Goal: Task Accomplishment & Management: Use online tool/utility

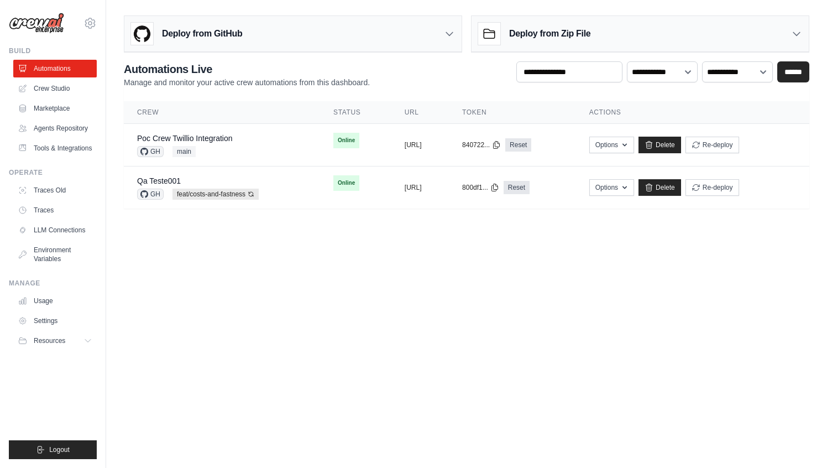
click at [353, 270] on body "mateus@crewai.com AMBEV - DTC CrewAI Demo Account AB InBev - GHQ" at bounding box center [413, 234] width 827 height 468
click at [271, 257] on body "mateus@crewai.com AMBEV - DTC CrewAI Demo Account AB InBev - GHQ" at bounding box center [413, 234] width 827 height 468
click at [65, 108] on link "Marketplace" at bounding box center [55, 109] width 83 height 18
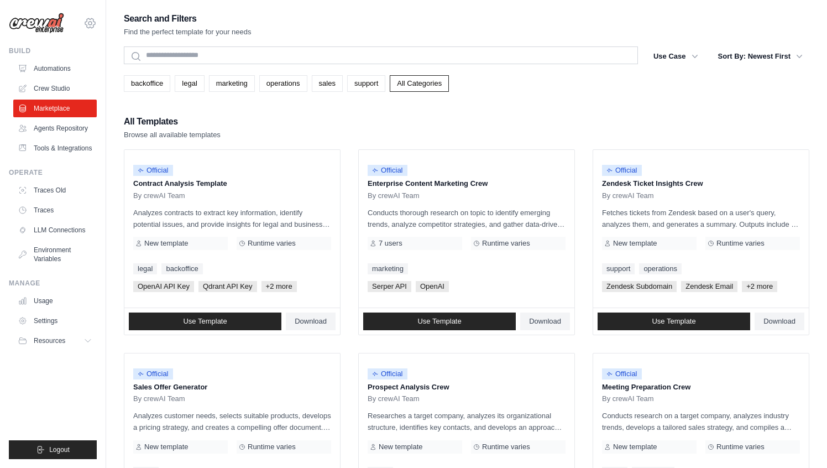
click at [87, 21] on icon at bounding box center [89, 23] width 13 height 13
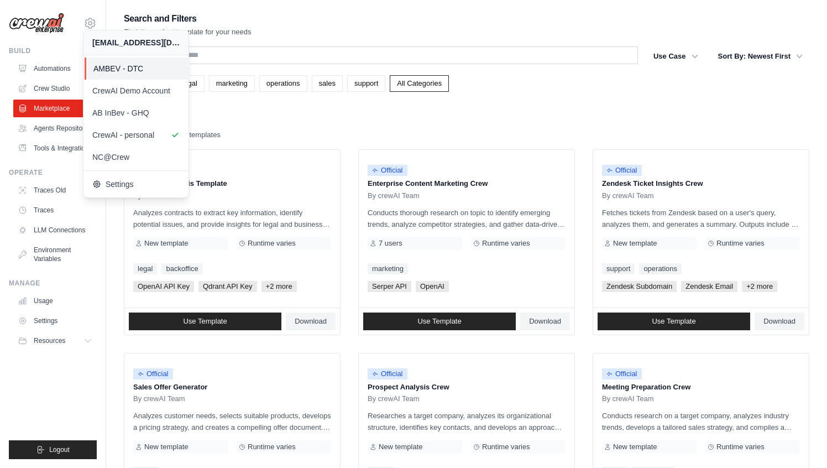
click at [117, 71] on span "AMBEV - DTC" at bounding box center [136, 68] width 87 height 11
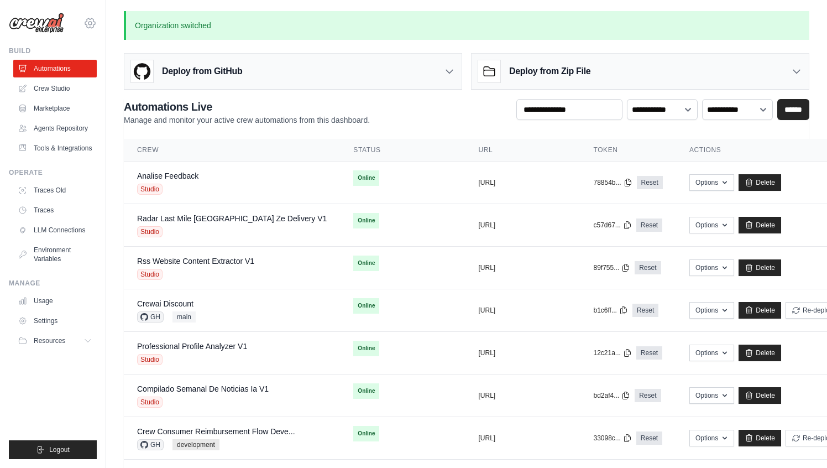
click at [93, 22] on icon at bounding box center [89, 23] width 13 height 13
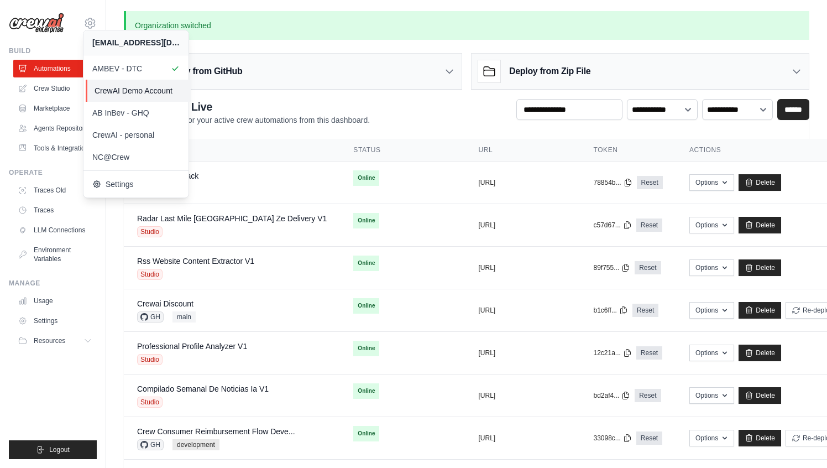
click at [118, 97] on link "CrewAI Demo Account" at bounding box center [138, 91] width 105 height 22
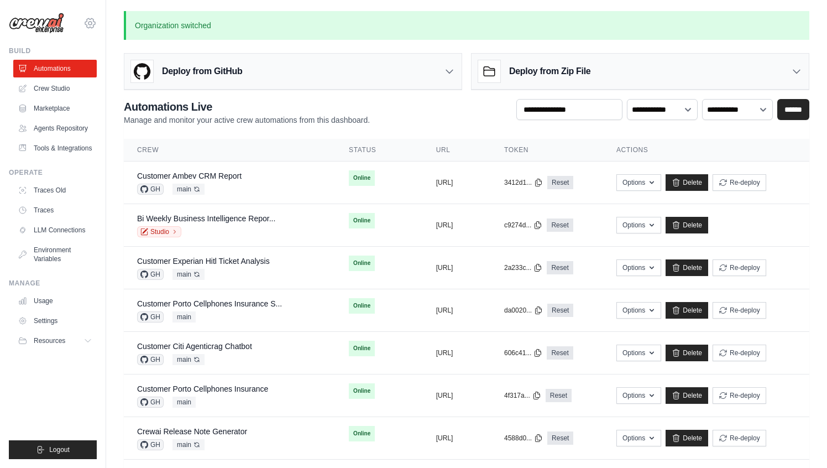
click at [86, 23] on icon at bounding box center [89, 23] width 13 height 13
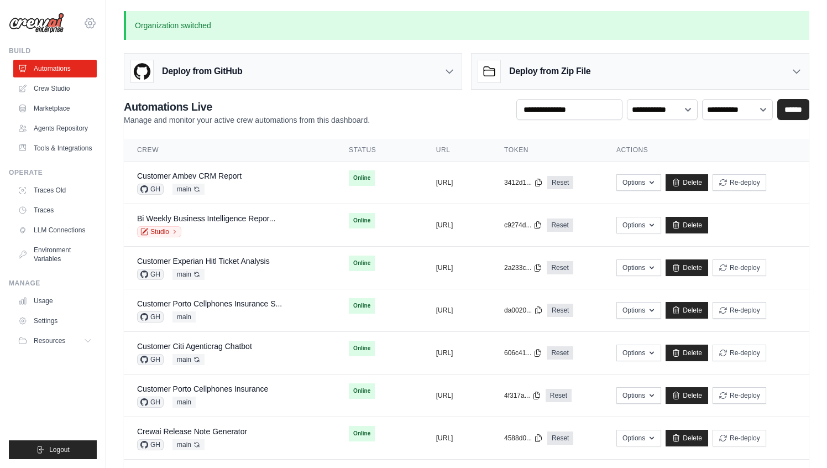
click at [89, 22] on icon at bounding box center [89, 23] width 3 height 3
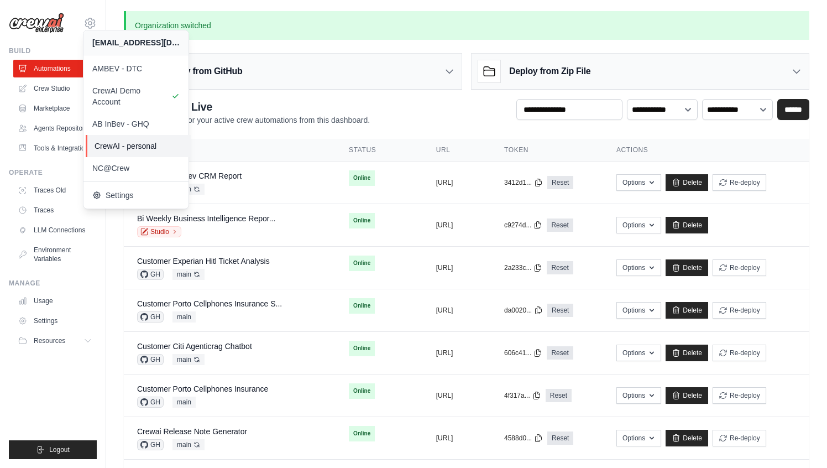
click at [142, 147] on span "CrewAI - personal" at bounding box center [138, 145] width 87 height 11
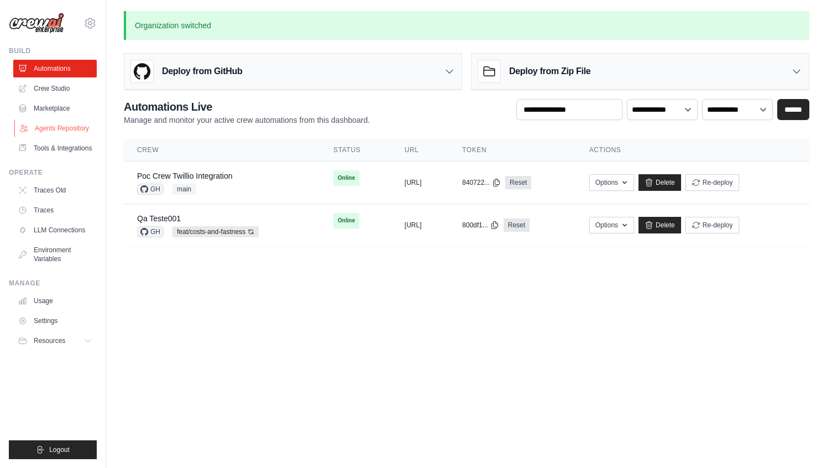
click at [65, 129] on link "Agents Repository" at bounding box center [55, 128] width 83 height 18
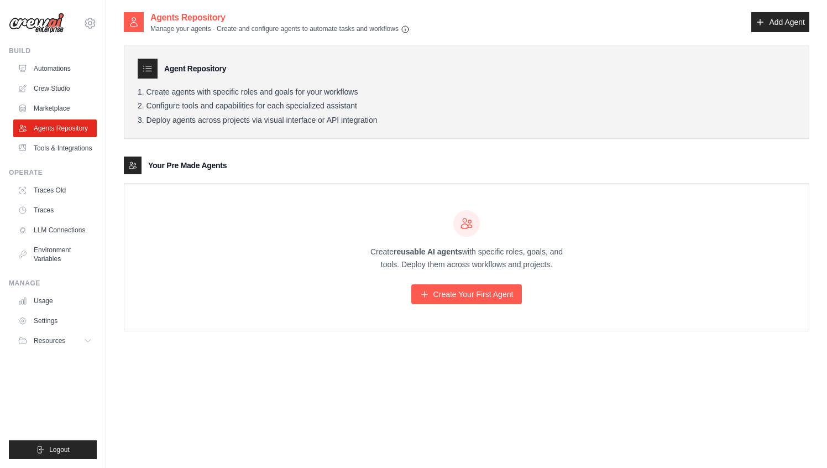
click at [405, 253] on strong "reusable AI agents" at bounding box center [428, 251] width 69 height 9
click at [436, 255] on strong "reusable AI agents" at bounding box center [428, 251] width 69 height 9
click at [451, 300] on link "Create Your First Agent" at bounding box center [466, 294] width 111 height 20
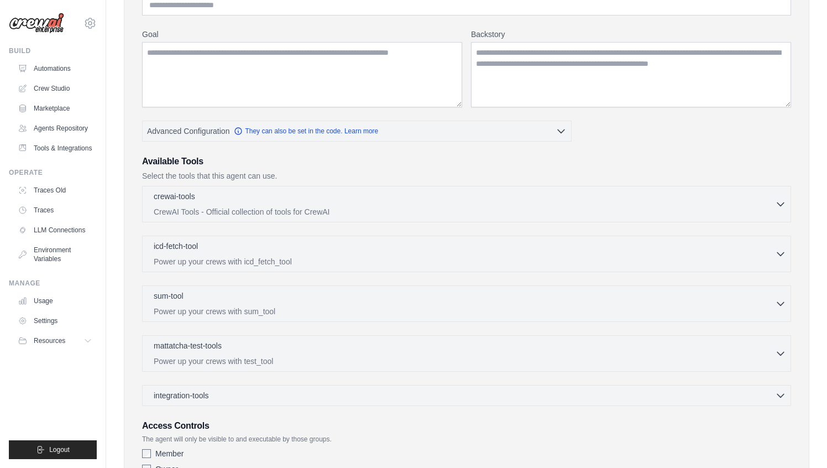
scroll to position [122, 0]
click at [59, 91] on link "Crew Studio" at bounding box center [55, 89] width 83 height 18
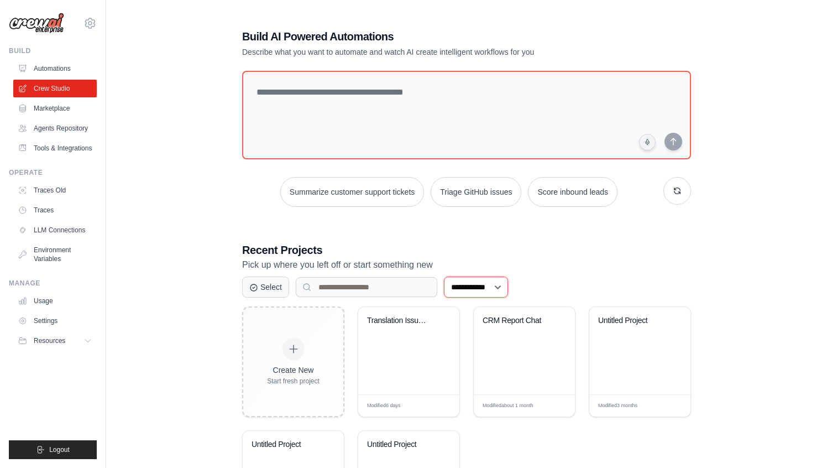
click at [487, 284] on select "**********" at bounding box center [476, 286] width 64 height 21
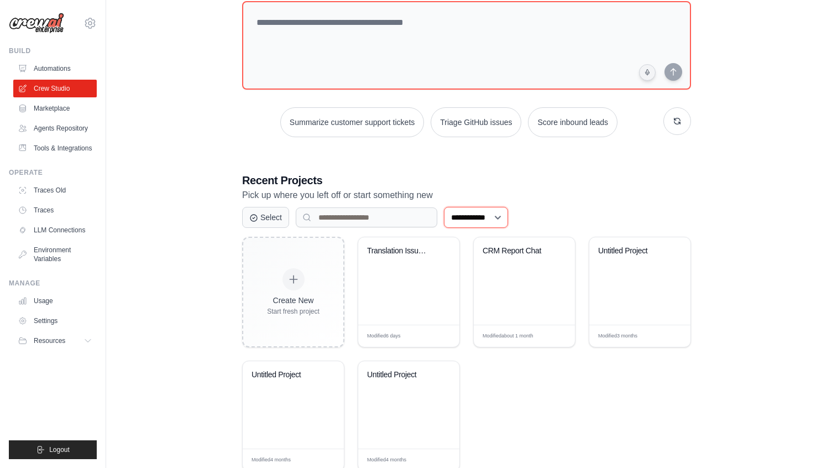
scroll to position [52, 0]
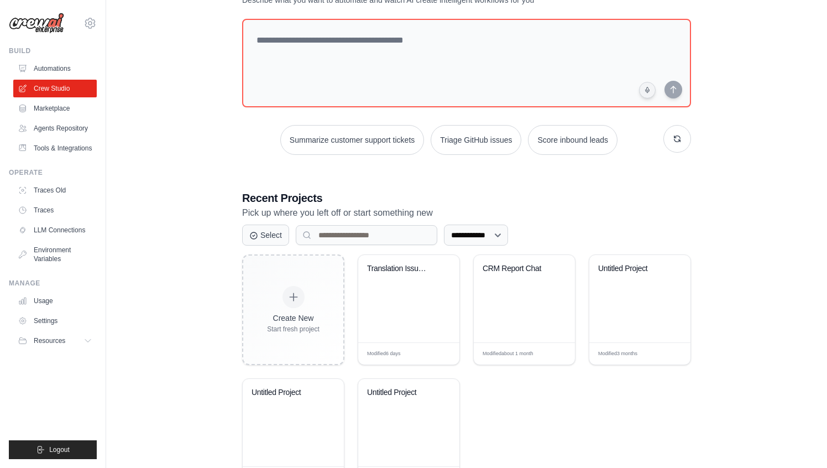
click at [290, 154] on div "Summarize customer support tickets Triage GitHub issues Score inbound leads" at bounding box center [466, 140] width 449 height 30
click at [393, 237] on input at bounding box center [367, 235] width 142 height 20
click at [270, 237] on button "Select" at bounding box center [265, 234] width 47 height 21
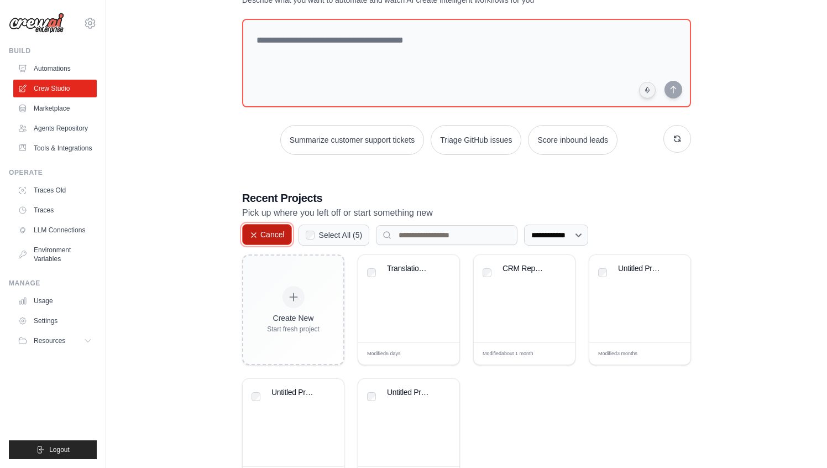
click at [270, 237] on button "Cancel" at bounding box center [267, 234] width 50 height 21
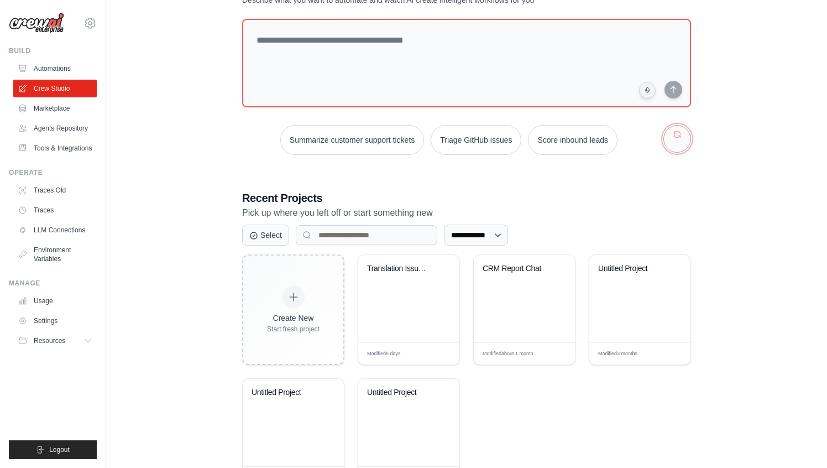
click at [675, 138] on button "button" at bounding box center [678, 139] width 28 height 28
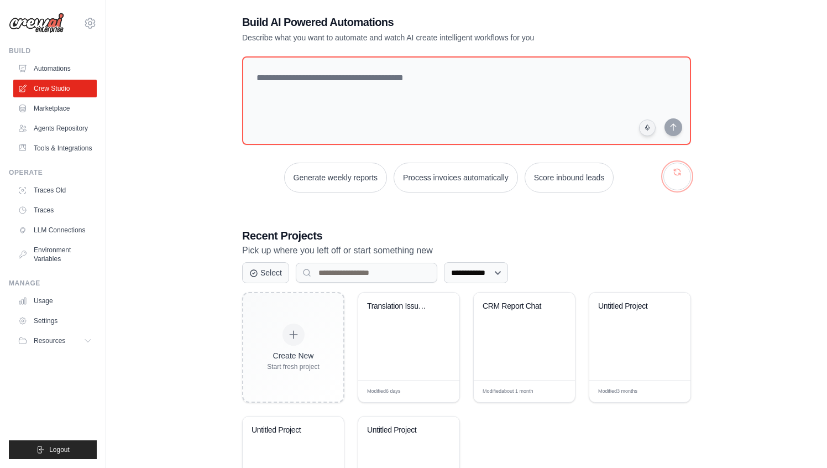
scroll to position [13, 0]
click at [683, 185] on button "button" at bounding box center [678, 178] width 28 height 28
click at [678, 178] on button "button" at bounding box center [678, 178] width 28 height 28
click at [682, 177] on button "button" at bounding box center [678, 178] width 28 height 28
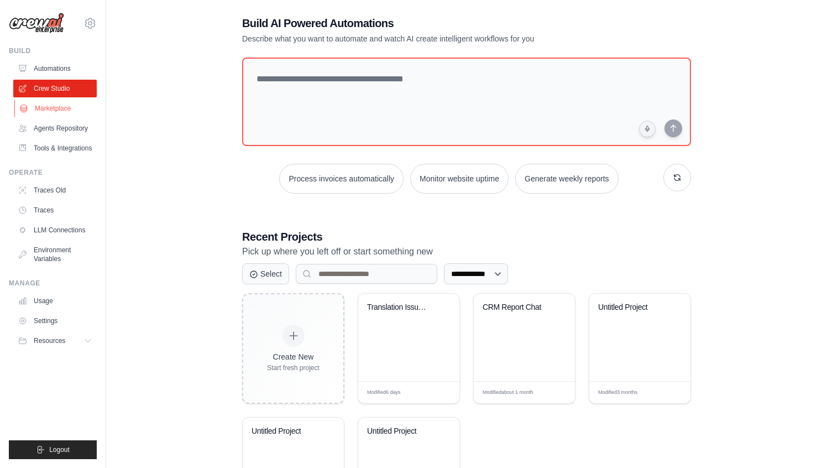
click at [59, 108] on link "Marketplace" at bounding box center [55, 109] width 83 height 18
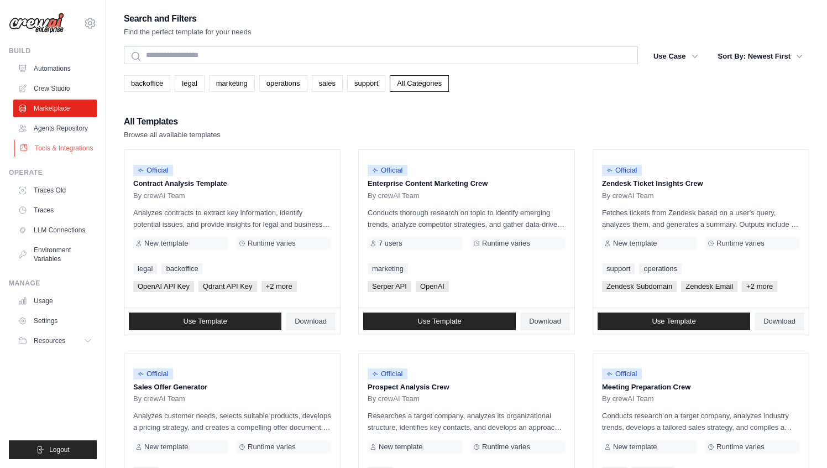
click at [64, 152] on link "Tools & Integrations" at bounding box center [55, 148] width 83 height 18
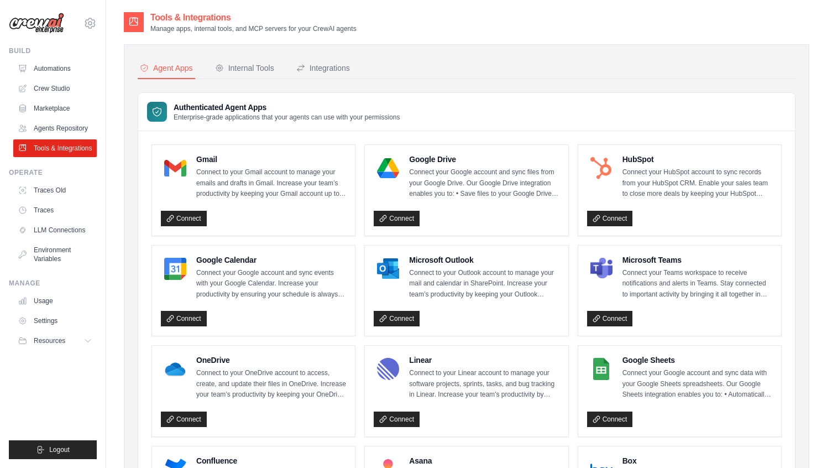
scroll to position [8, 0]
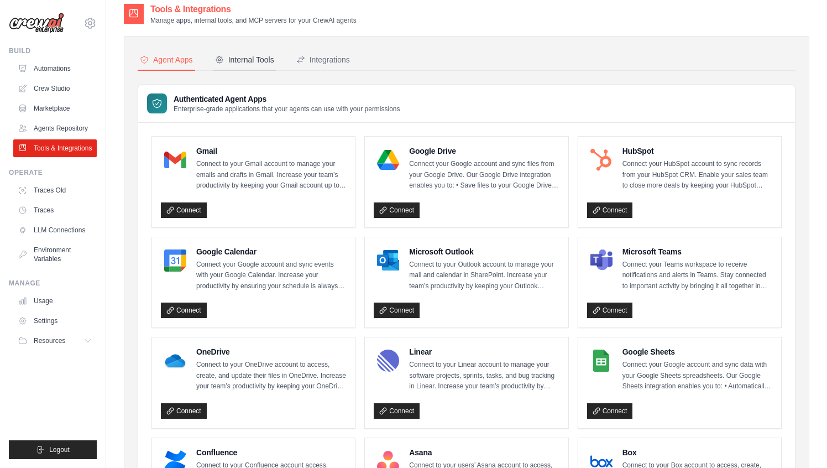
click at [259, 58] on div "Internal Tools" at bounding box center [244, 59] width 59 height 11
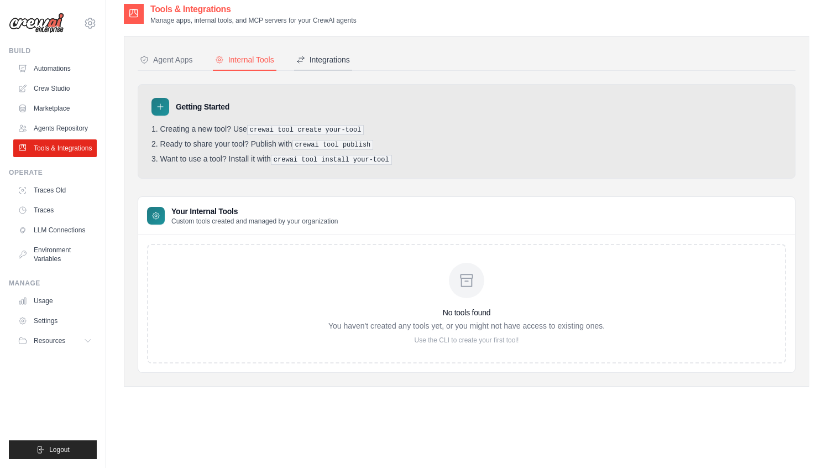
click at [330, 61] on div "Integrations" at bounding box center [323, 59] width 54 height 11
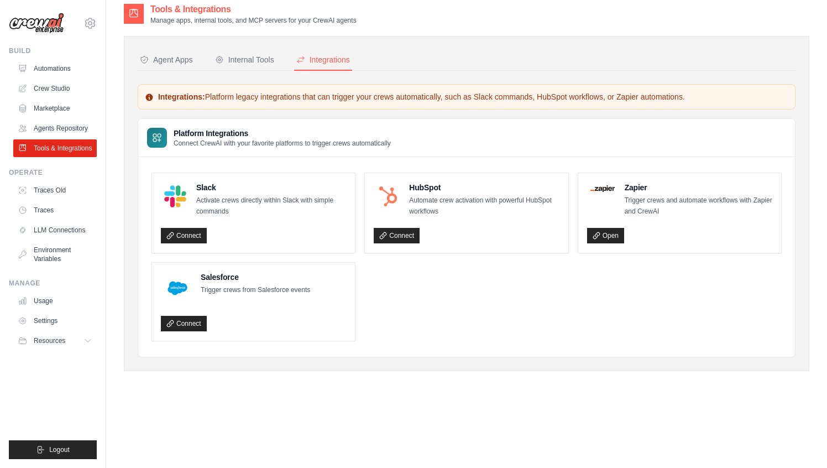
click at [232, 100] on p "Integrations: Platform legacy integrations that can trigger your crews automati…" at bounding box center [467, 96] width 644 height 11
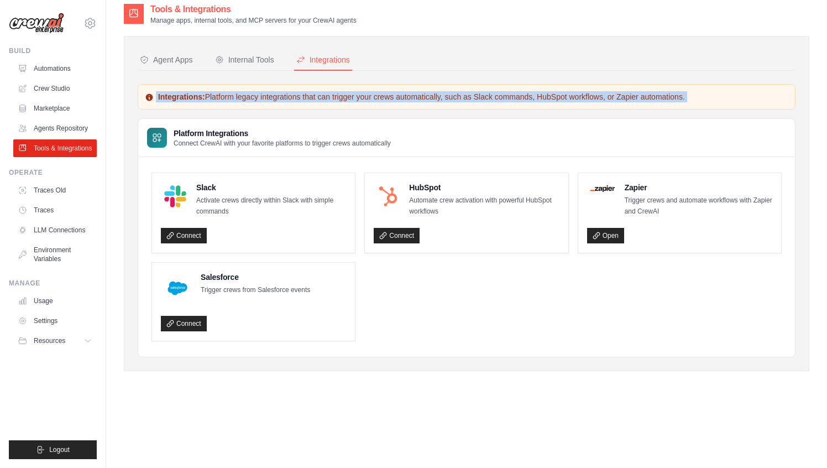
click at [302, 101] on p "Integrations: Platform legacy integrations that can trigger your crews automati…" at bounding box center [467, 96] width 644 height 11
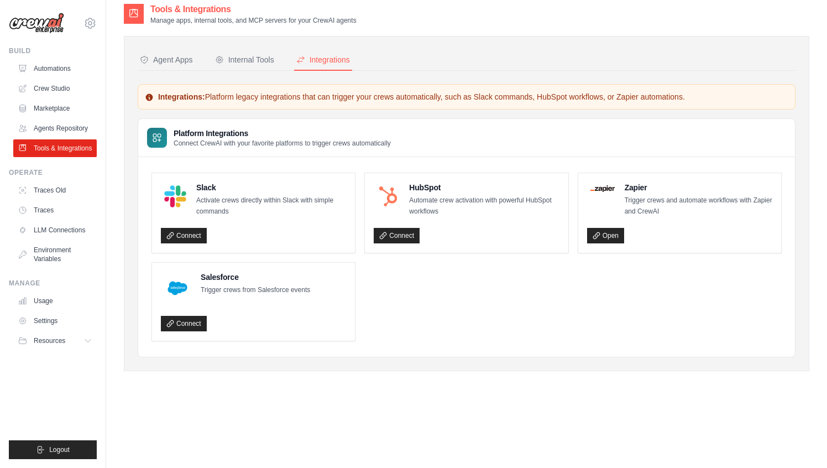
click at [302, 101] on p "Integrations: Platform legacy integrations that can trigger your crews automati…" at bounding box center [467, 96] width 644 height 11
click at [479, 99] on p "Integrations: Platform legacy integrations that can trigger your crews automati…" at bounding box center [467, 96] width 644 height 11
click at [582, 95] on p "Integrations: Platform legacy integrations that can trigger your crews automati…" at bounding box center [467, 96] width 644 height 11
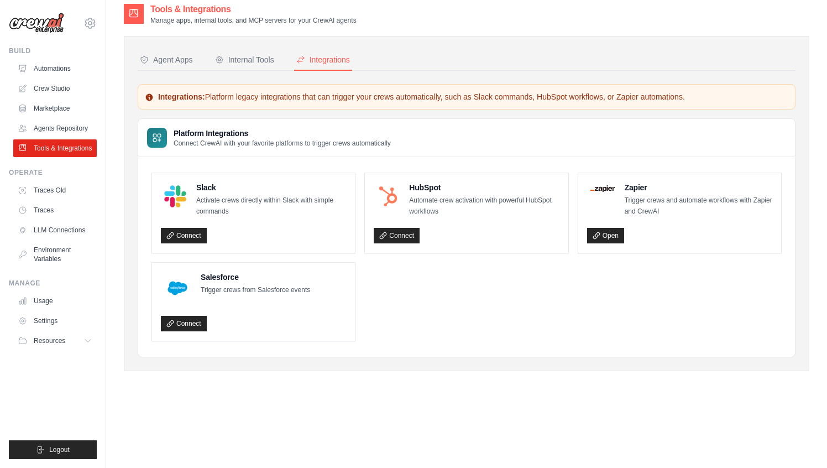
click at [176, 116] on div "Integrations: Platform legacy integrations that can trigger your crews automati…" at bounding box center [467, 220] width 658 height 273
click at [147, 97] on icon at bounding box center [149, 97] width 7 height 7
click at [254, 59] on div "Internal Tools" at bounding box center [244, 59] width 59 height 11
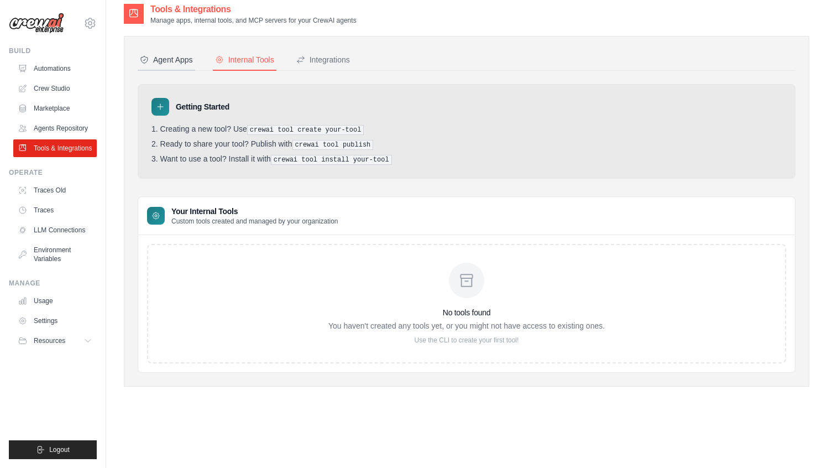
click at [166, 61] on div "Agent Apps" at bounding box center [166, 59] width 53 height 11
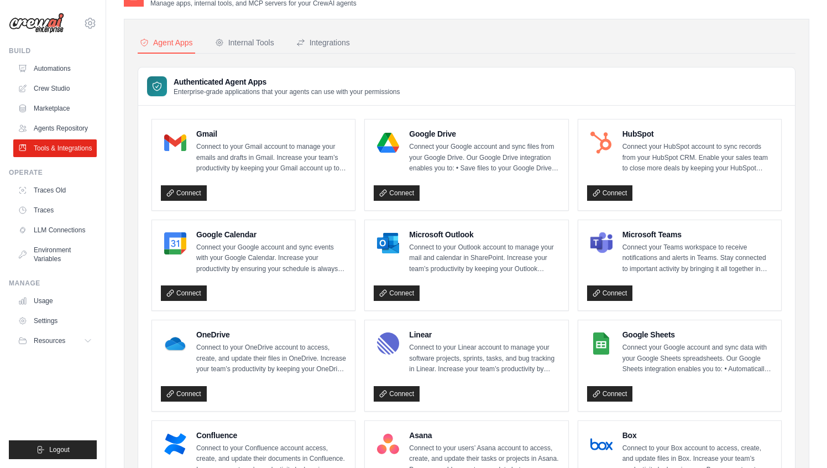
scroll to position [19, 0]
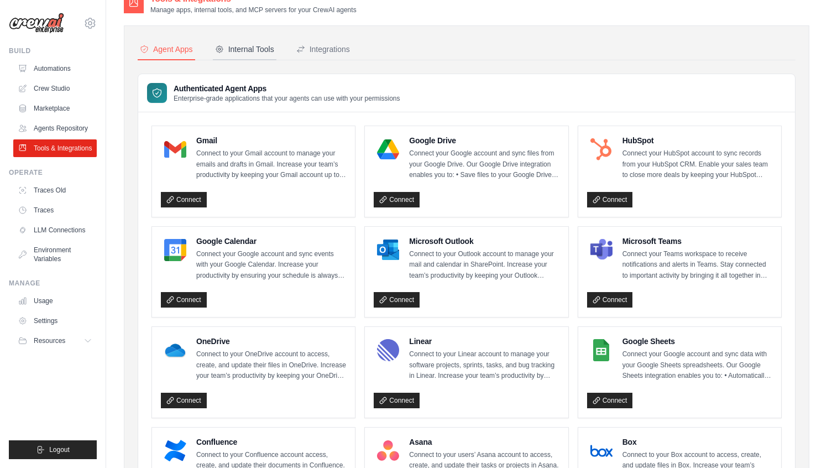
click at [266, 49] on div "Internal Tools" at bounding box center [244, 49] width 59 height 11
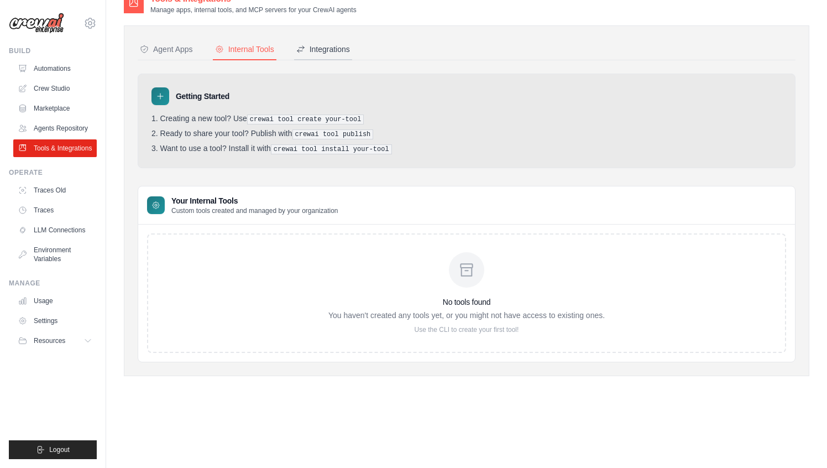
click at [326, 44] on div "Integrations" at bounding box center [323, 49] width 54 height 11
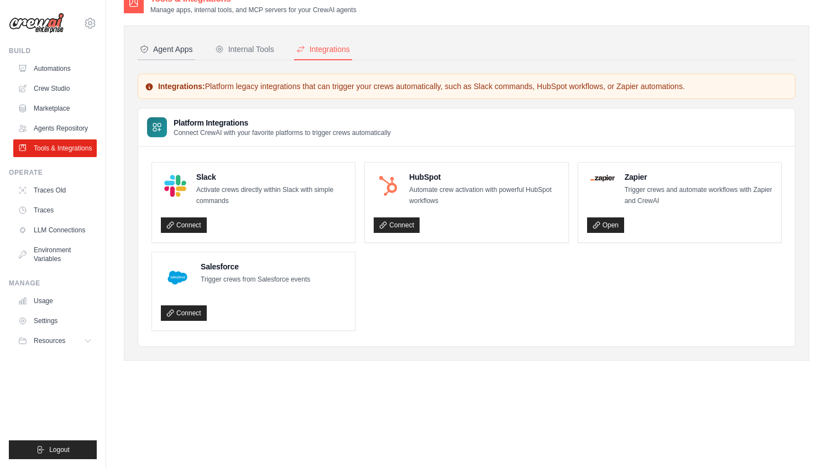
click at [169, 51] on div "Agent Apps" at bounding box center [166, 49] width 53 height 11
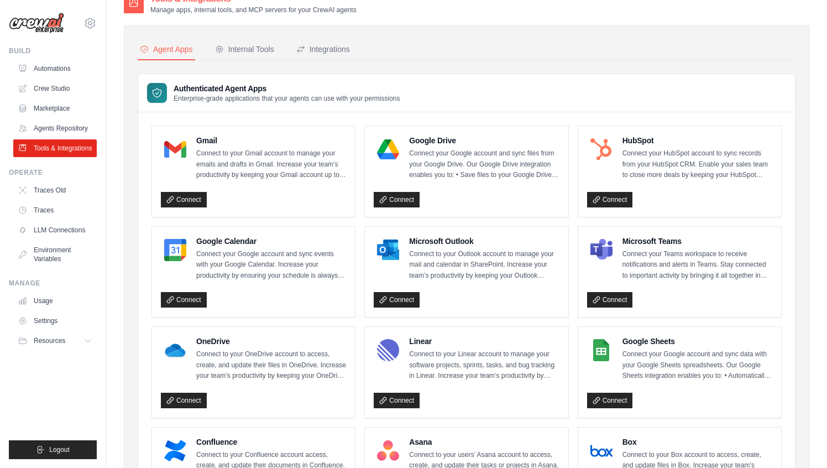
click at [450, 243] on h4 "Microsoft Outlook" at bounding box center [484, 241] width 150 height 11
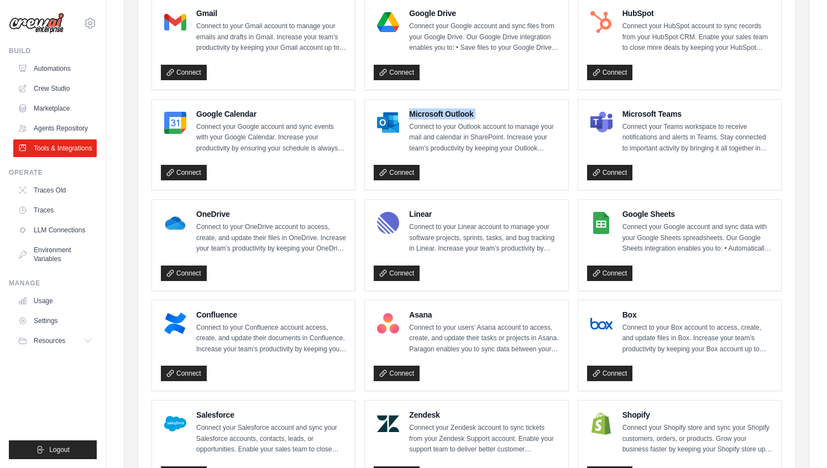
scroll to position [138, 0]
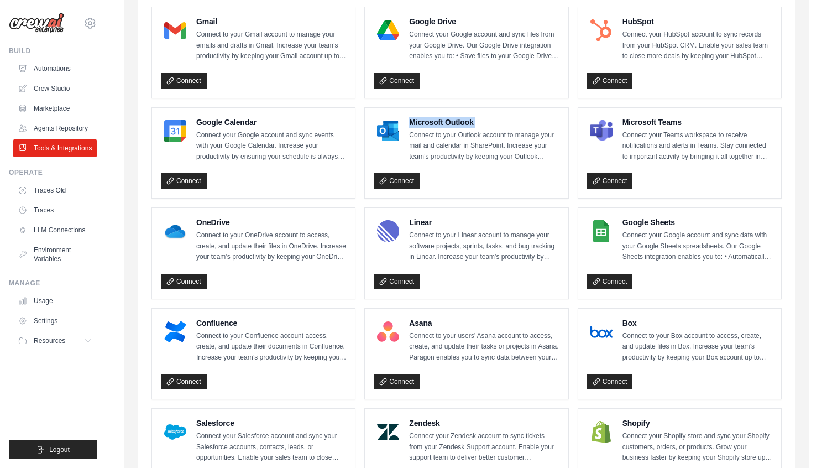
click at [363, 222] on ul "Gmail Connect to your Gmail account to manage your emails and drafts in Gmail. …" at bounding box center [467, 404] width 630 height 794
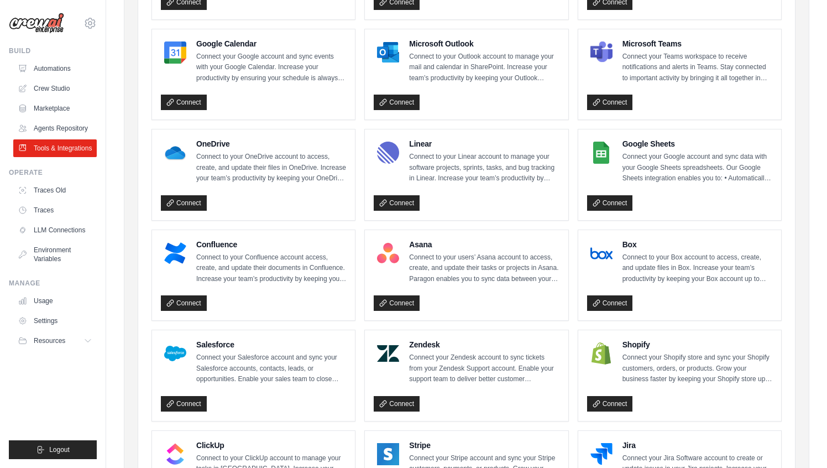
scroll to position [0, 0]
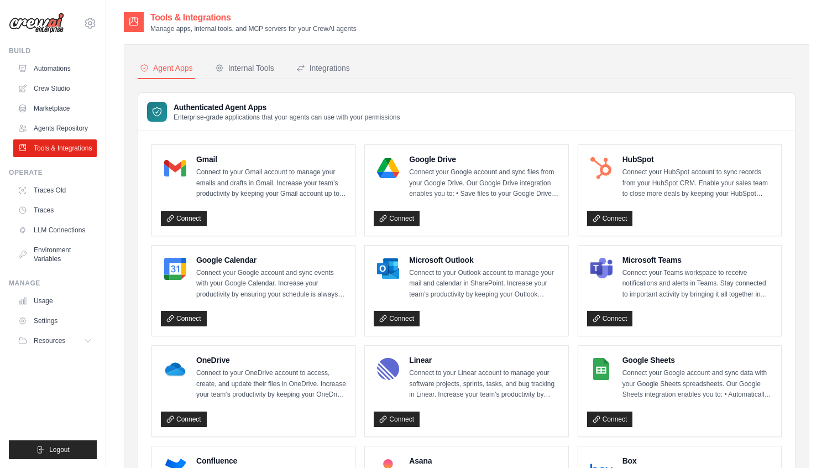
click at [465, 120] on div "Authenticated Agent Apps Enterprise-grade applications that your agents can use…" at bounding box center [466, 112] width 657 height 38
click at [93, 24] on icon at bounding box center [90, 22] width 10 height 9
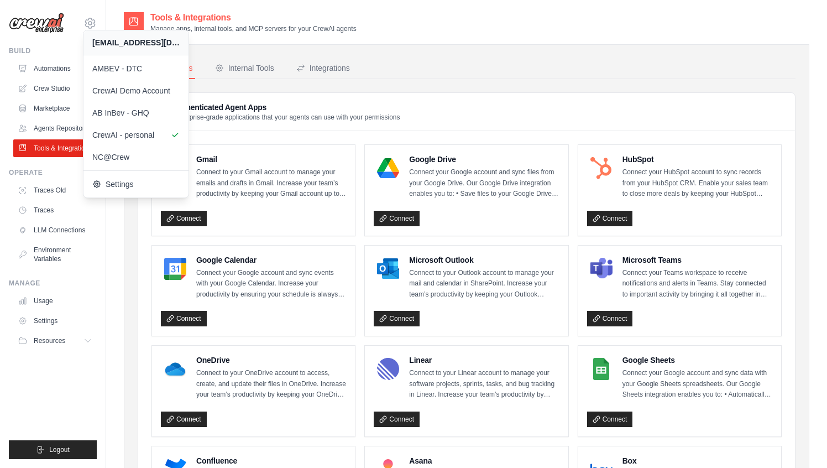
click at [405, 59] on nav "Agent Apps Internal Tools Integrations" at bounding box center [467, 68] width 658 height 21
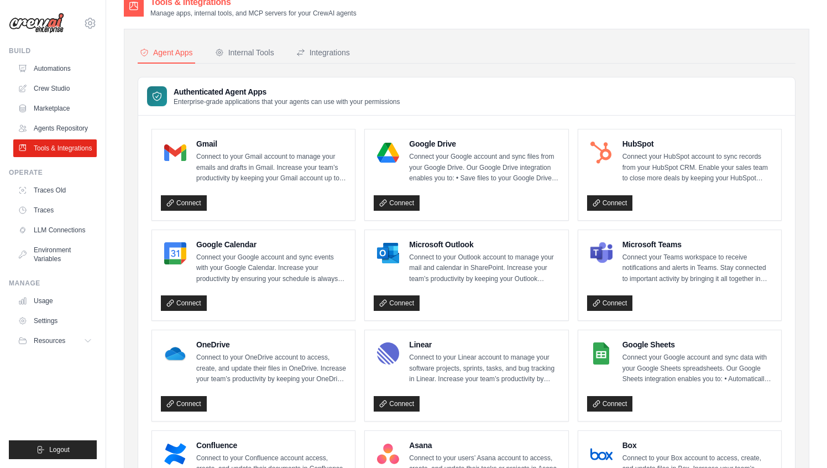
scroll to position [26, 0]
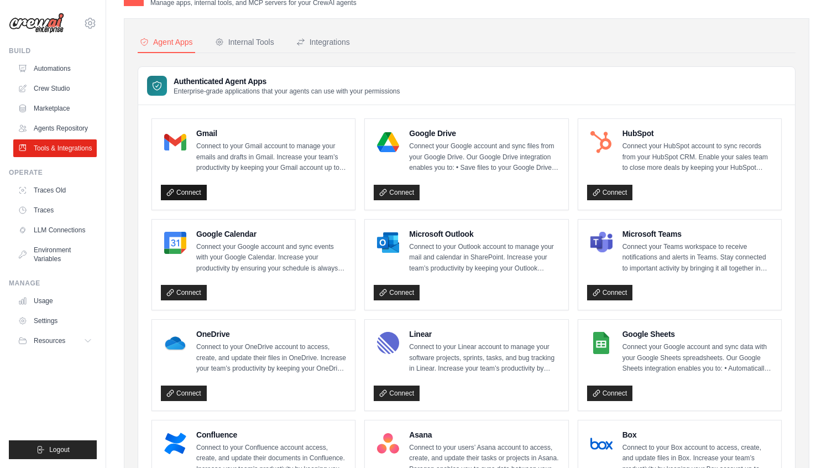
click at [191, 191] on link "Connect" at bounding box center [184, 192] width 46 height 15
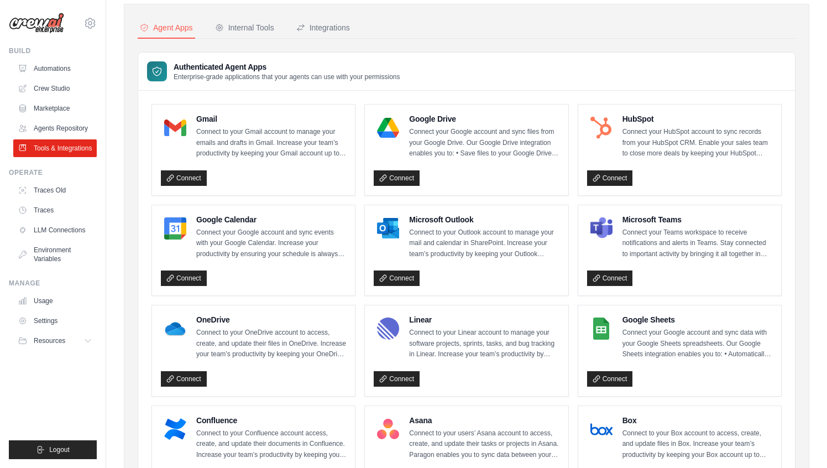
scroll to position [41, 0]
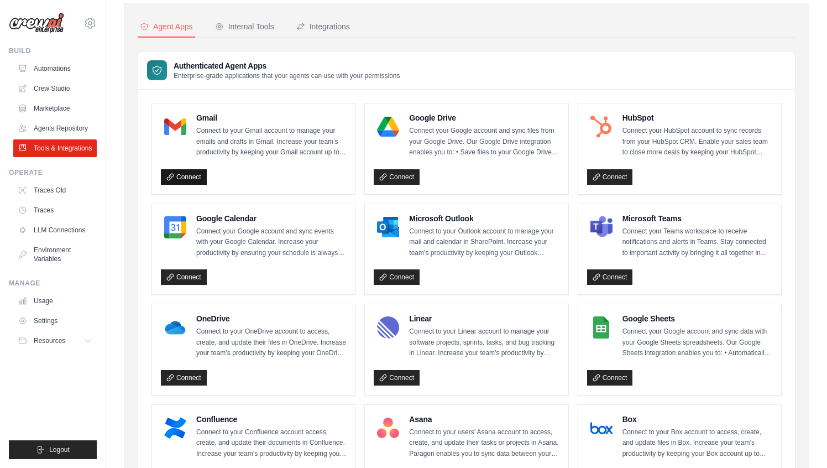
click at [192, 177] on link "Connect" at bounding box center [184, 176] width 46 height 15
click at [387, 86] on div "Authenticated Agent Apps Enterprise-grade applications that your agents can use…" at bounding box center [466, 70] width 657 height 38
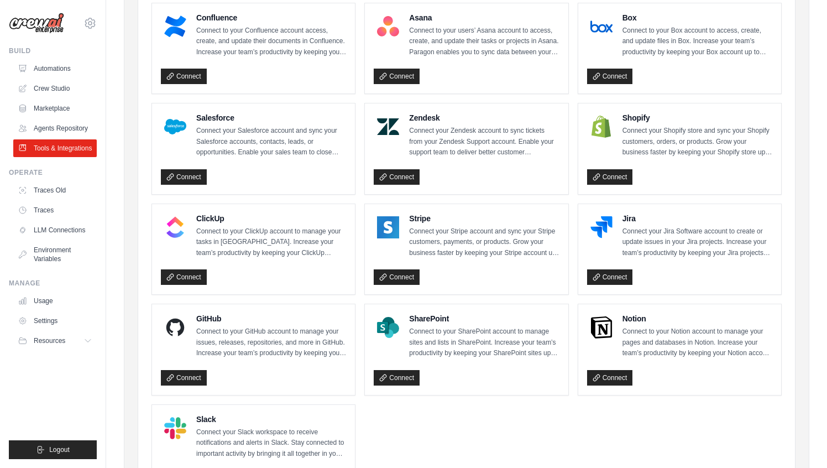
scroll to position [447, 0]
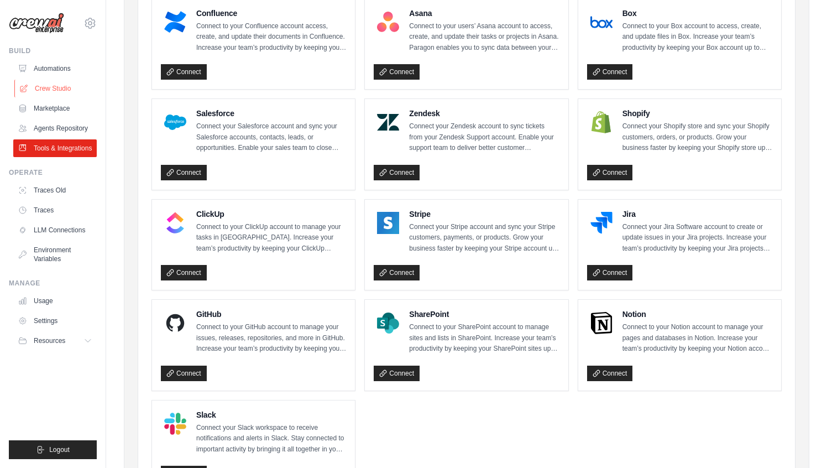
click at [62, 91] on link "Crew Studio" at bounding box center [55, 89] width 83 height 18
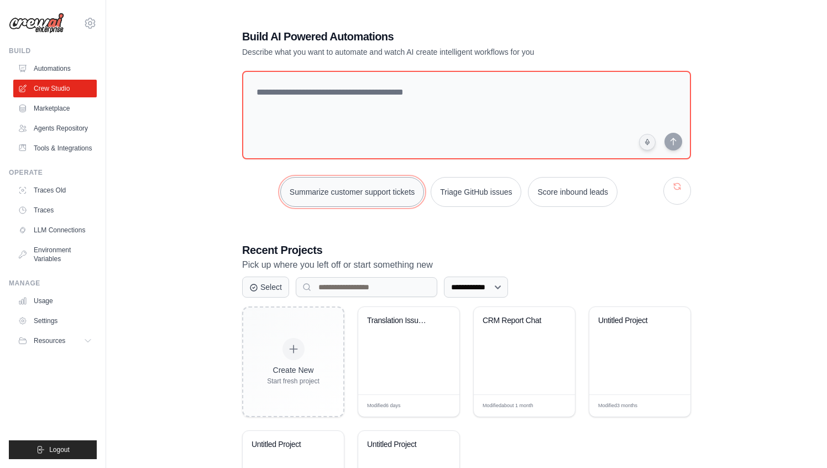
click at [351, 192] on button "Summarize customer support tickets" at bounding box center [352, 192] width 144 height 30
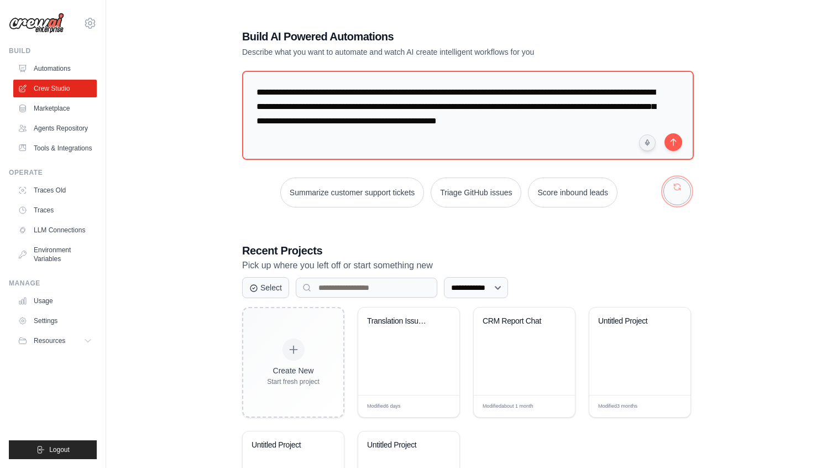
click at [672, 187] on button "button" at bounding box center [678, 191] width 28 height 28
click at [390, 62] on div "**********" at bounding box center [467, 285] width 476 height 548
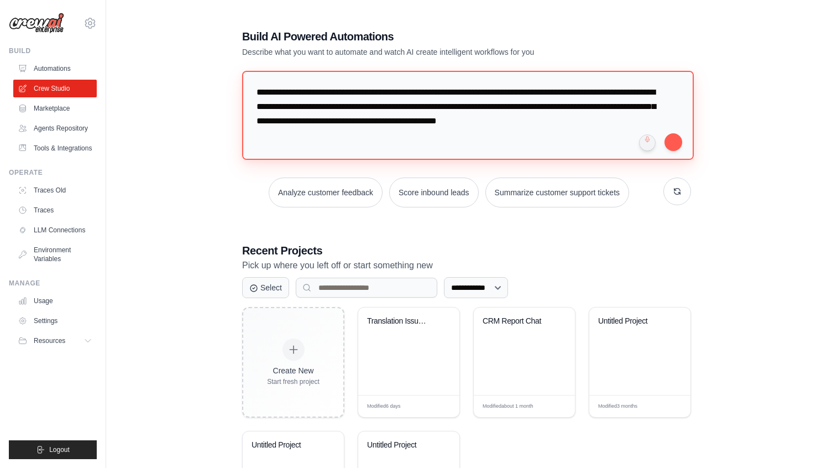
click at [397, 99] on textarea "**********" at bounding box center [468, 115] width 452 height 89
type textarea "**********"
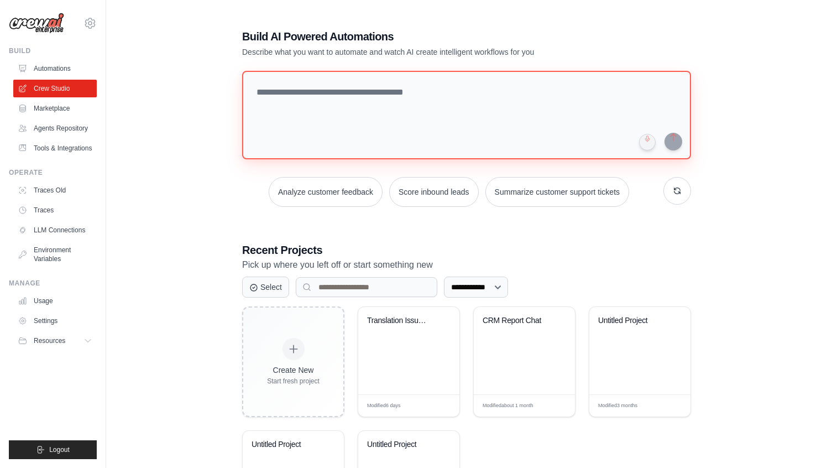
click at [415, 139] on textarea at bounding box center [466, 115] width 449 height 88
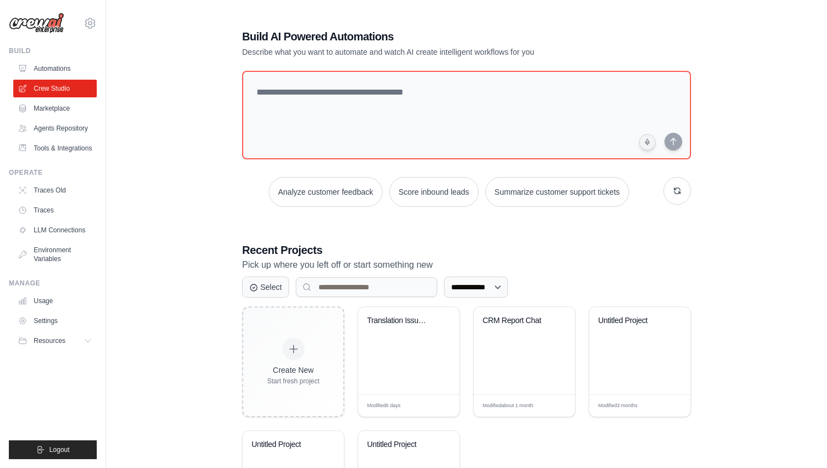
click at [769, 85] on div "**********" at bounding box center [467, 284] width 686 height 547
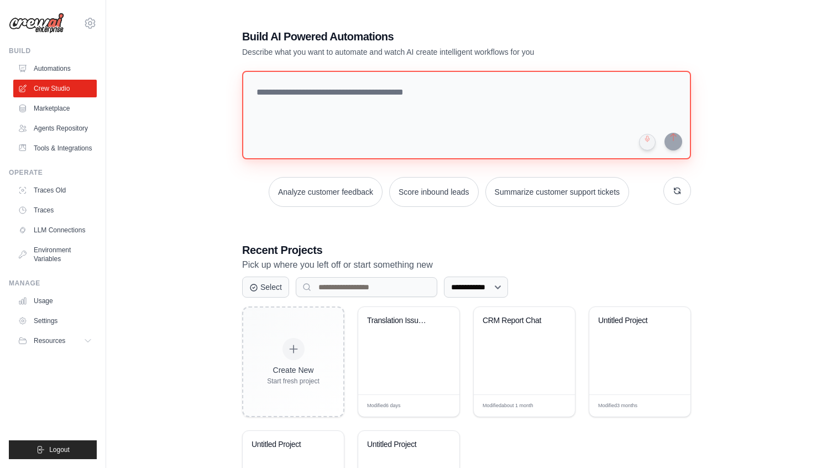
click at [543, 114] on textarea at bounding box center [466, 115] width 449 height 88
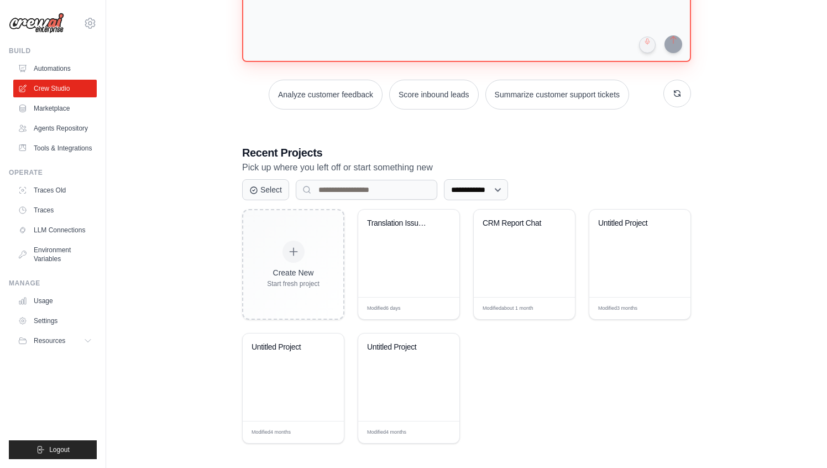
scroll to position [101, 0]
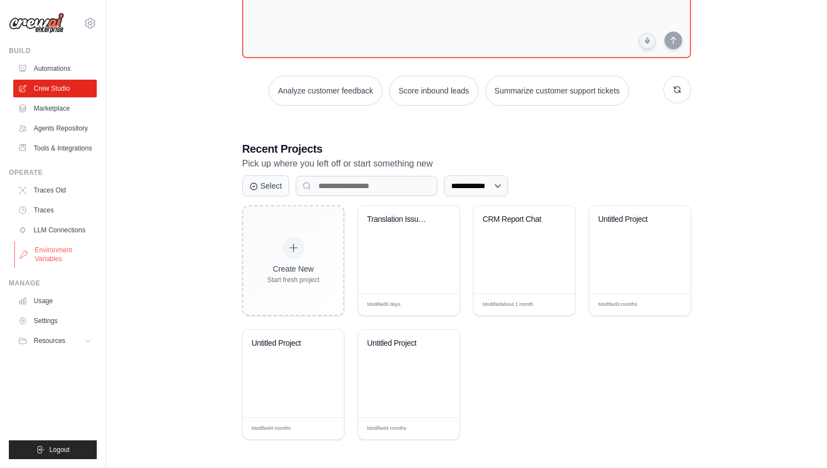
click at [61, 255] on link "Environment Variables" at bounding box center [55, 254] width 83 height 27
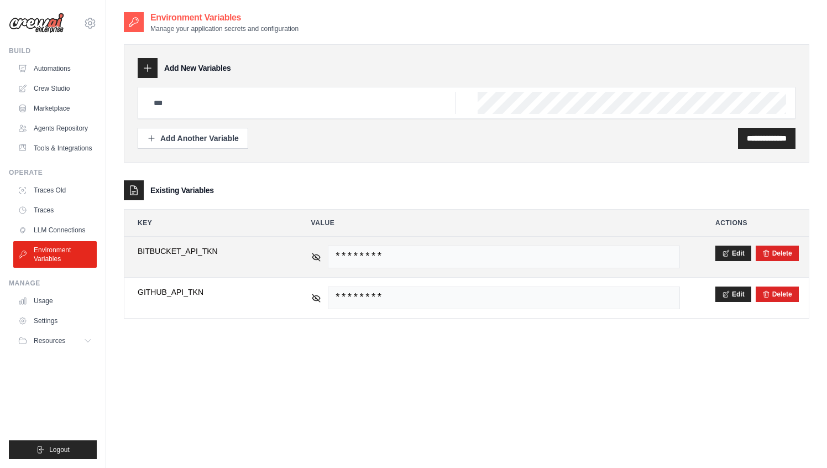
click at [195, 252] on span "BITBUCKET_API_TKN" at bounding box center [207, 251] width 138 height 11
click at [314, 258] on icon at bounding box center [316, 256] width 8 height 5
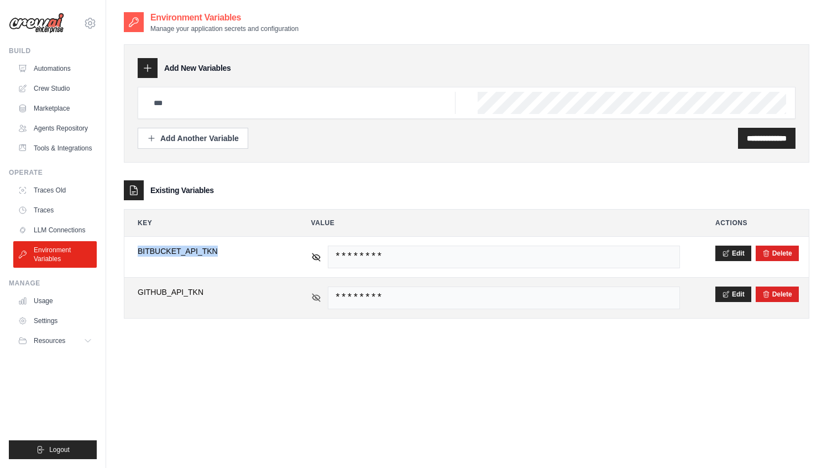
click at [314, 299] on icon at bounding box center [316, 297] width 8 height 5
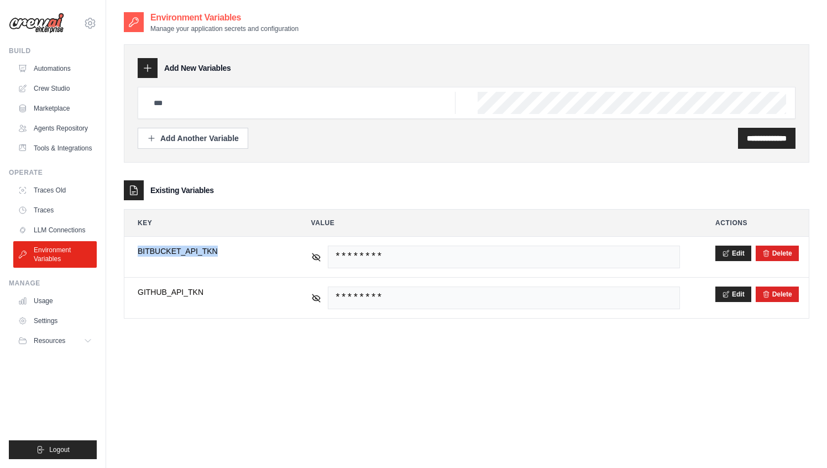
click at [301, 356] on div "**********" at bounding box center [467, 245] width 686 height 468
click at [440, 7] on main "**********" at bounding box center [466, 245] width 721 height 490
